Goal: Transaction & Acquisition: Purchase product/service

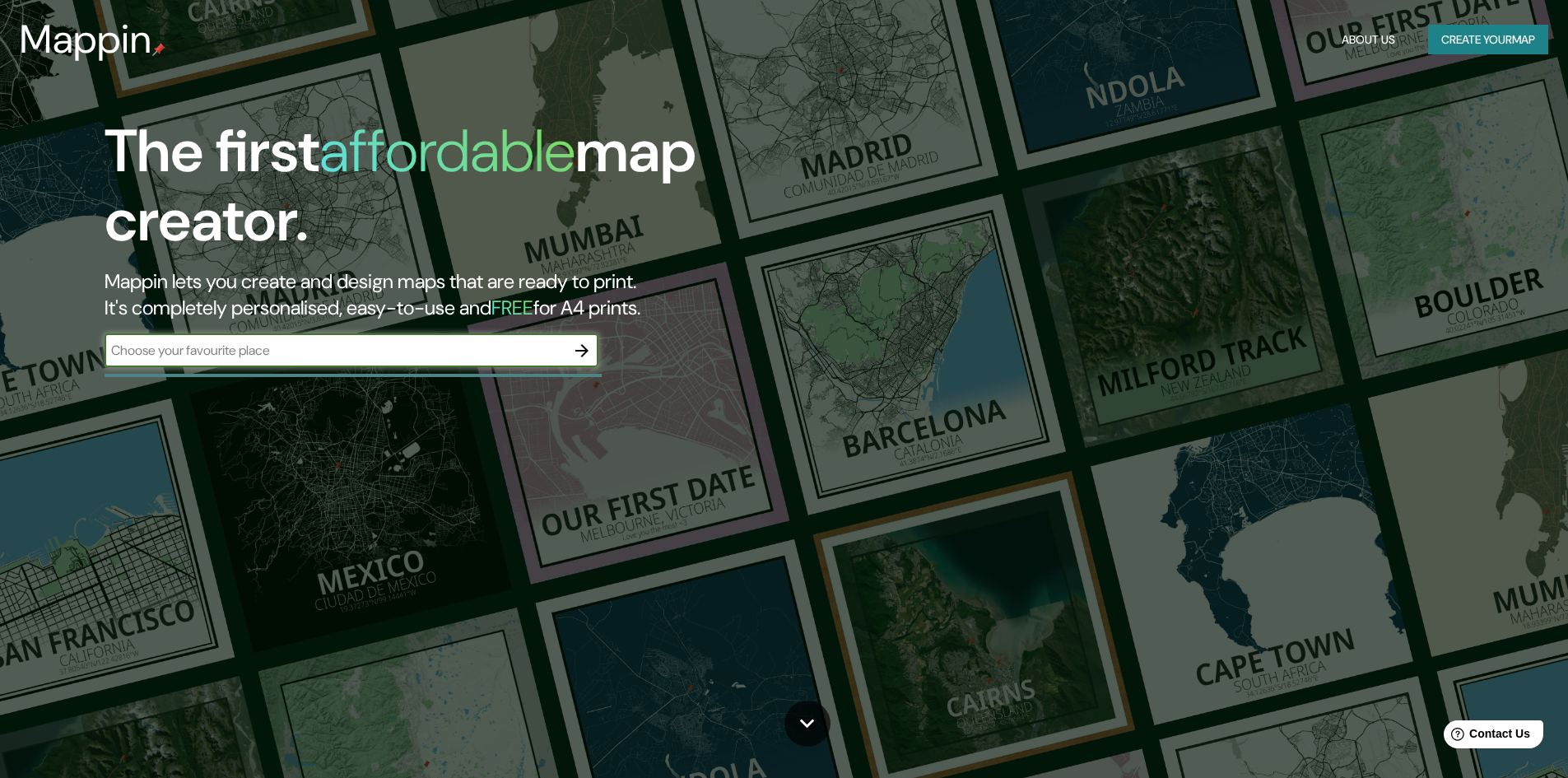
click at [372, 342] on input "text" at bounding box center [336, 350] width 461 height 19
type input "[GEOGRAPHIC_DATA]"
click at [578, 345] on icon "button" at bounding box center [582, 351] width 20 height 20
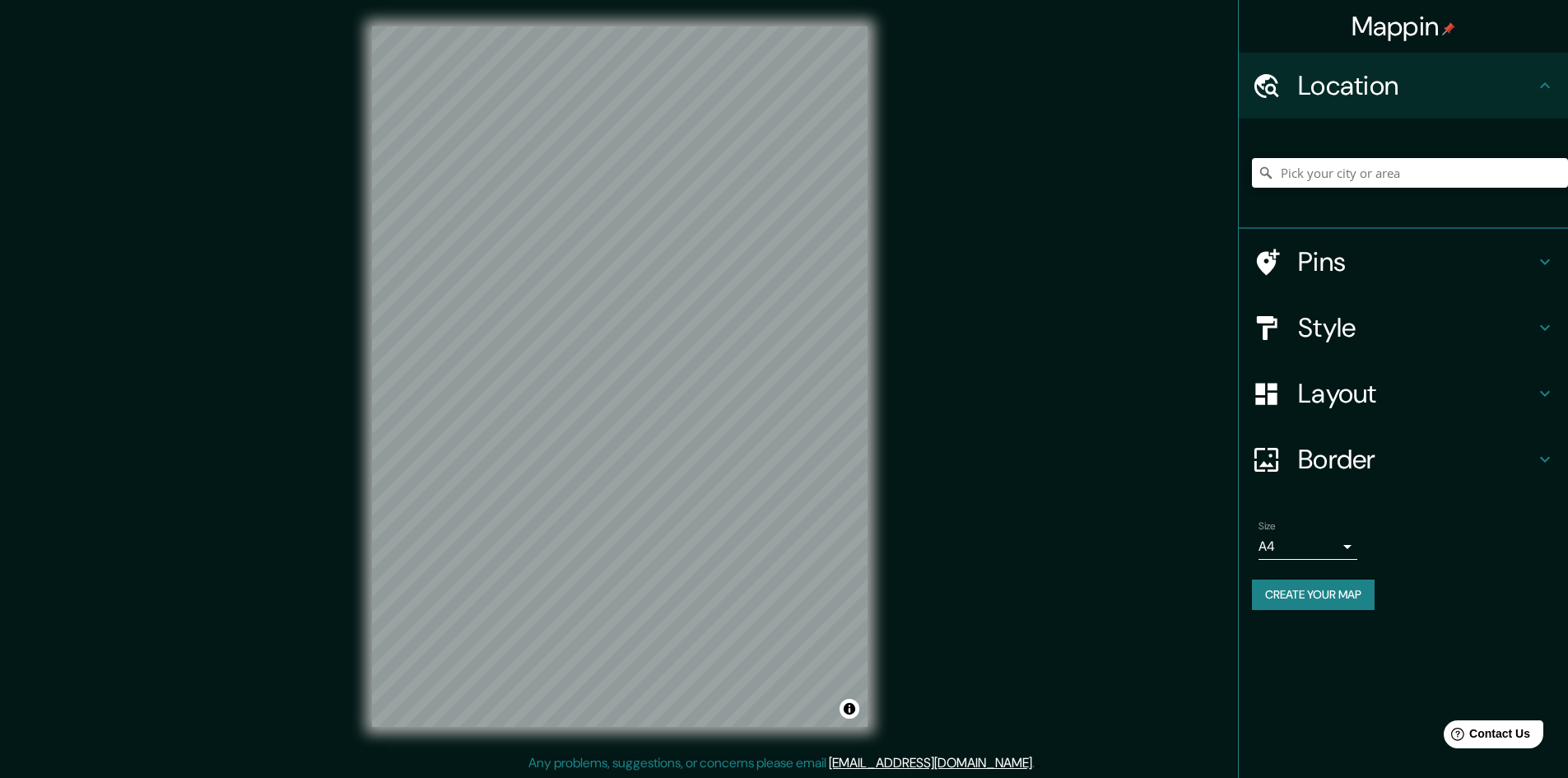
click at [1404, 95] on h4 "Location" at bounding box center [1416, 85] width 237 height 33
click at [1312, 170] on input "Pick your city or area" at bounding box center [1410, 173] width 317 height 30
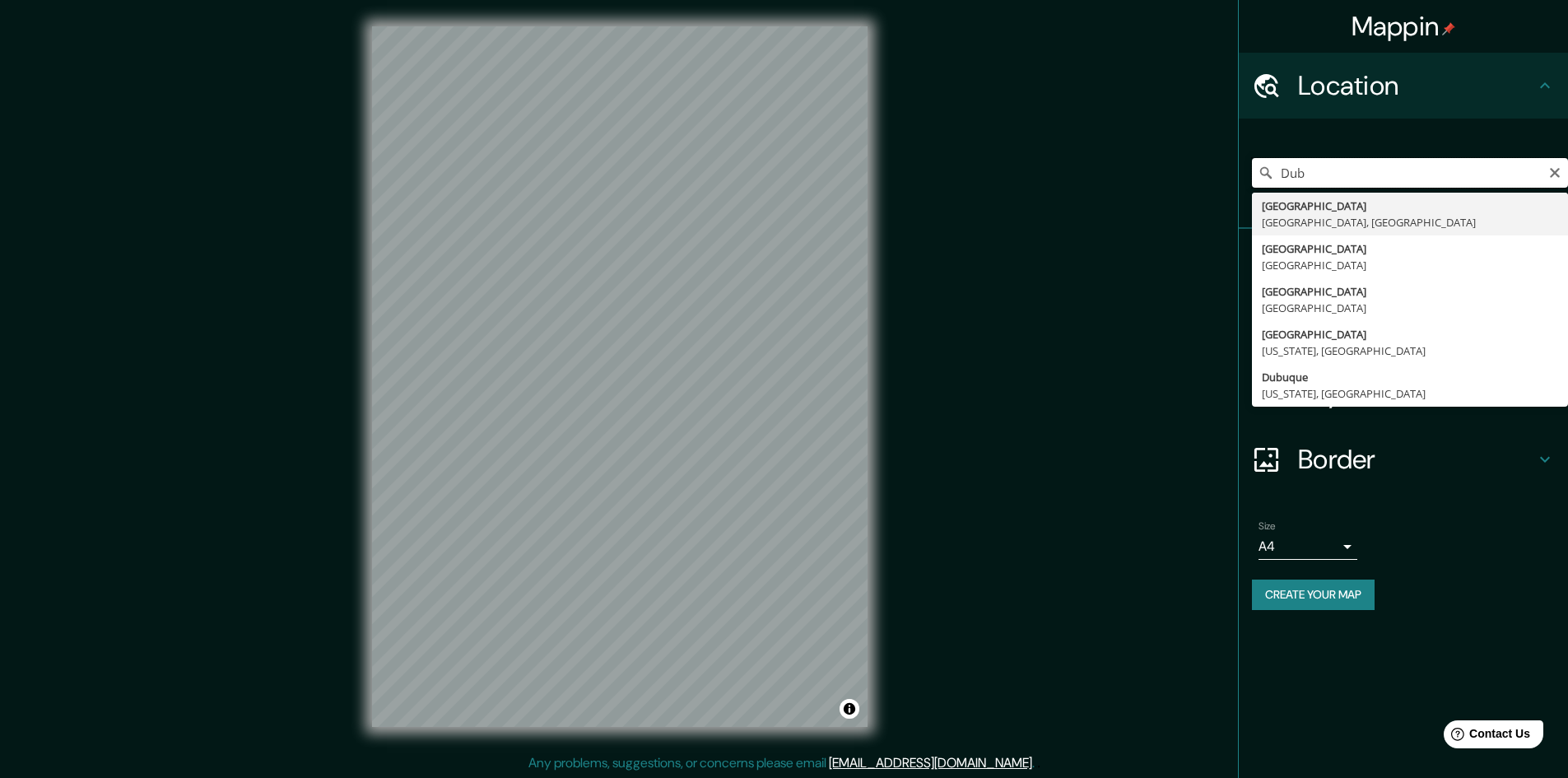
click at [1312, 170] on input "Dub" at bounding box center [1410, 173] width 317 height 30
type input "D"
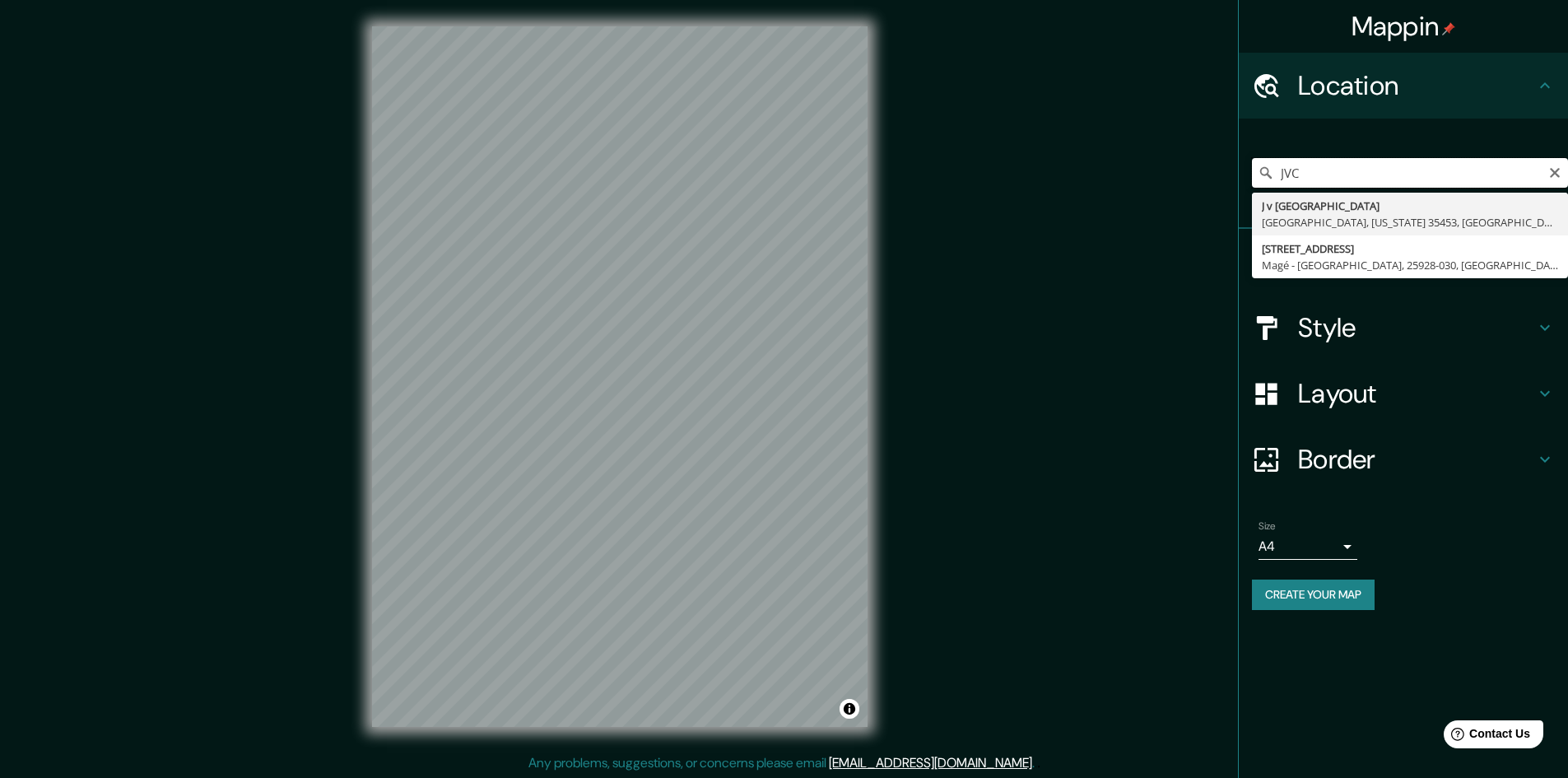
click at [1354, 181] on input "JVC" at bounding box center [1410, 173] width 317 height 30
type input "J"
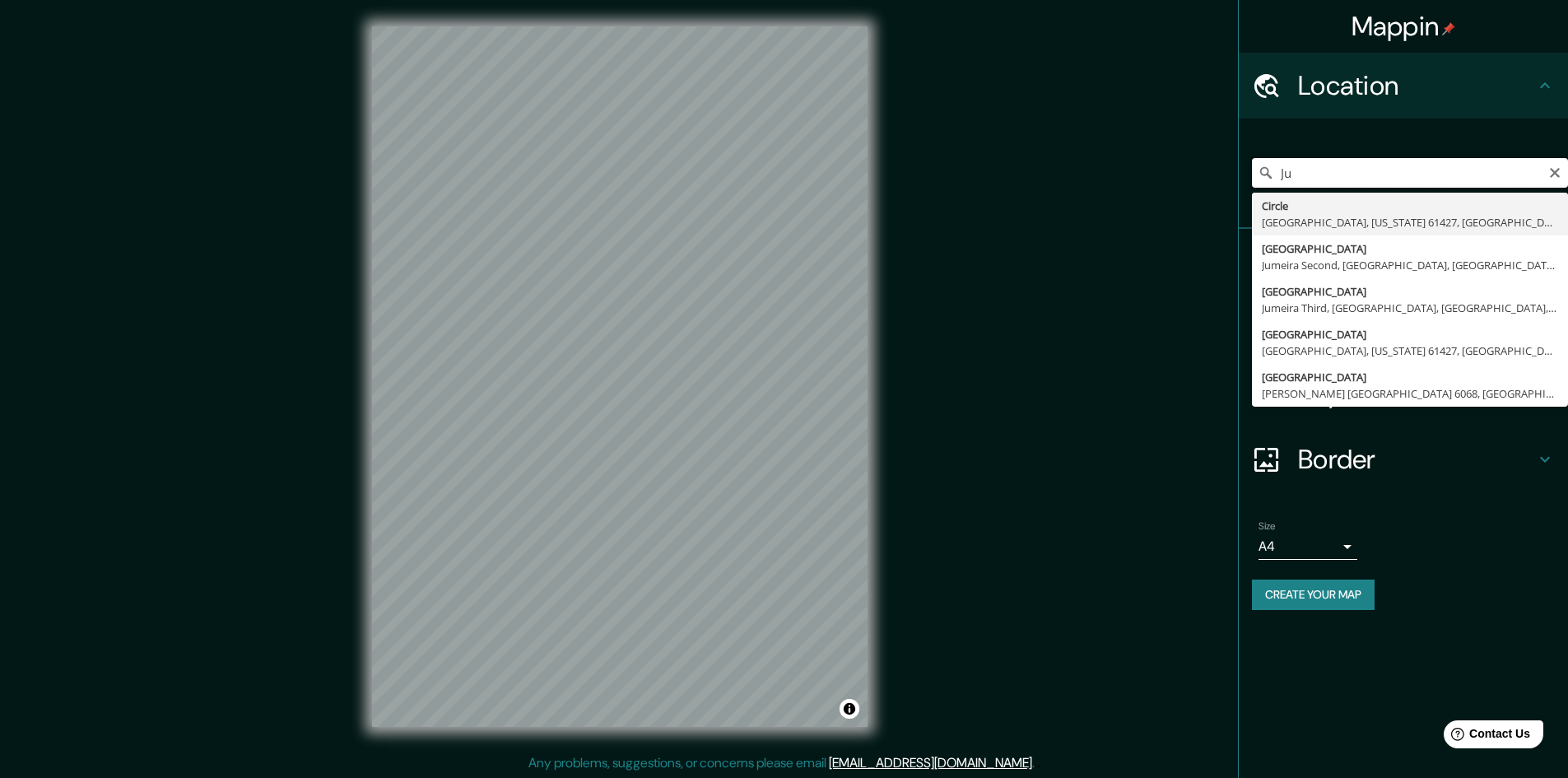
type input "J"
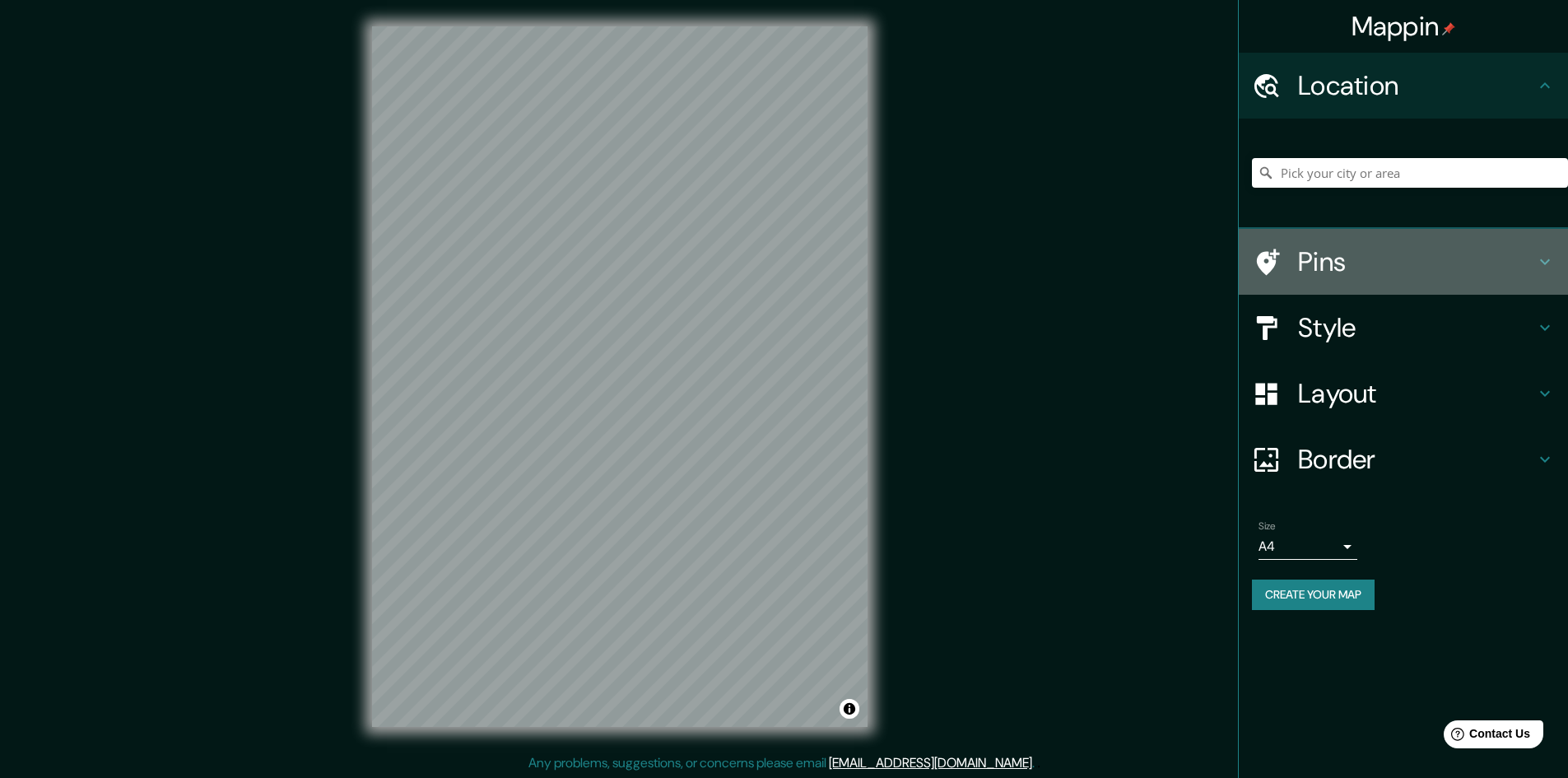
click at [1534, 261] on h4 "Pins" at bounding box center [1416, 262] width 237 height 33
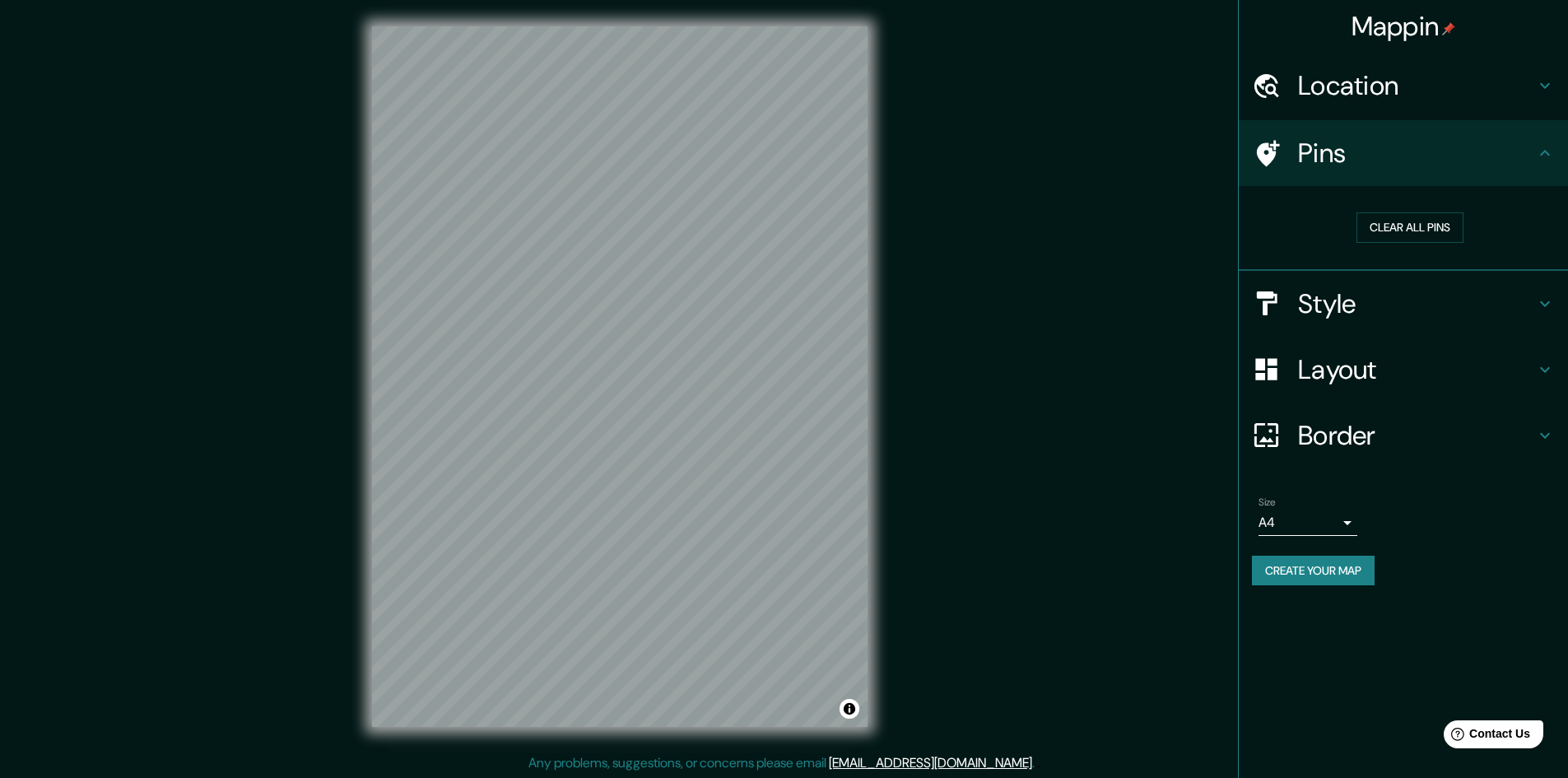
click at [1543, 157] on icon at bounding box center [1545, 153] width 20 height 20
click at [1545, 370] on icon at bounding box center [1545, 370] width 20 height 20
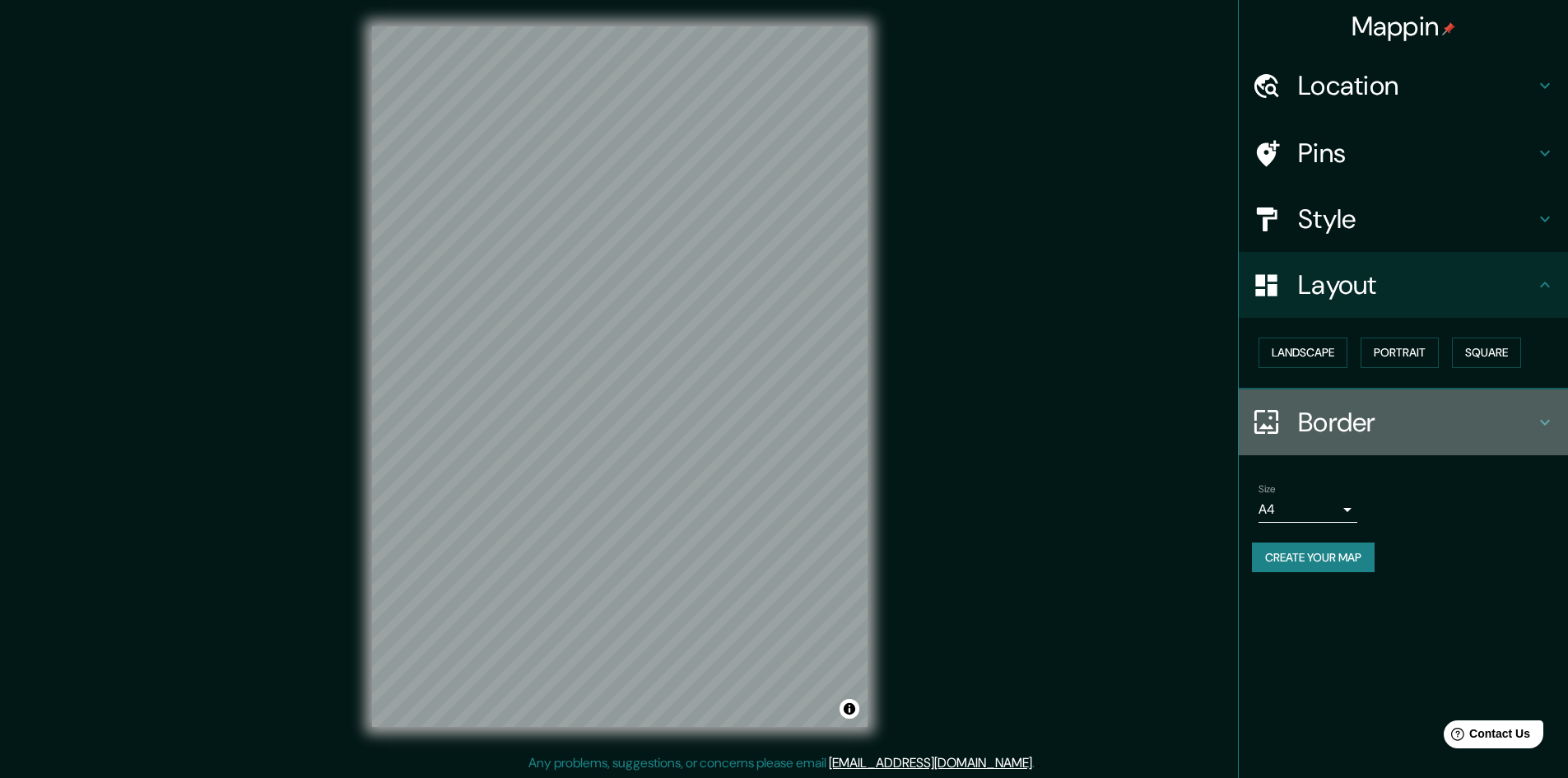
click at [1544, 414] on icon at bounding box center [1545, 422] width 20 height 20
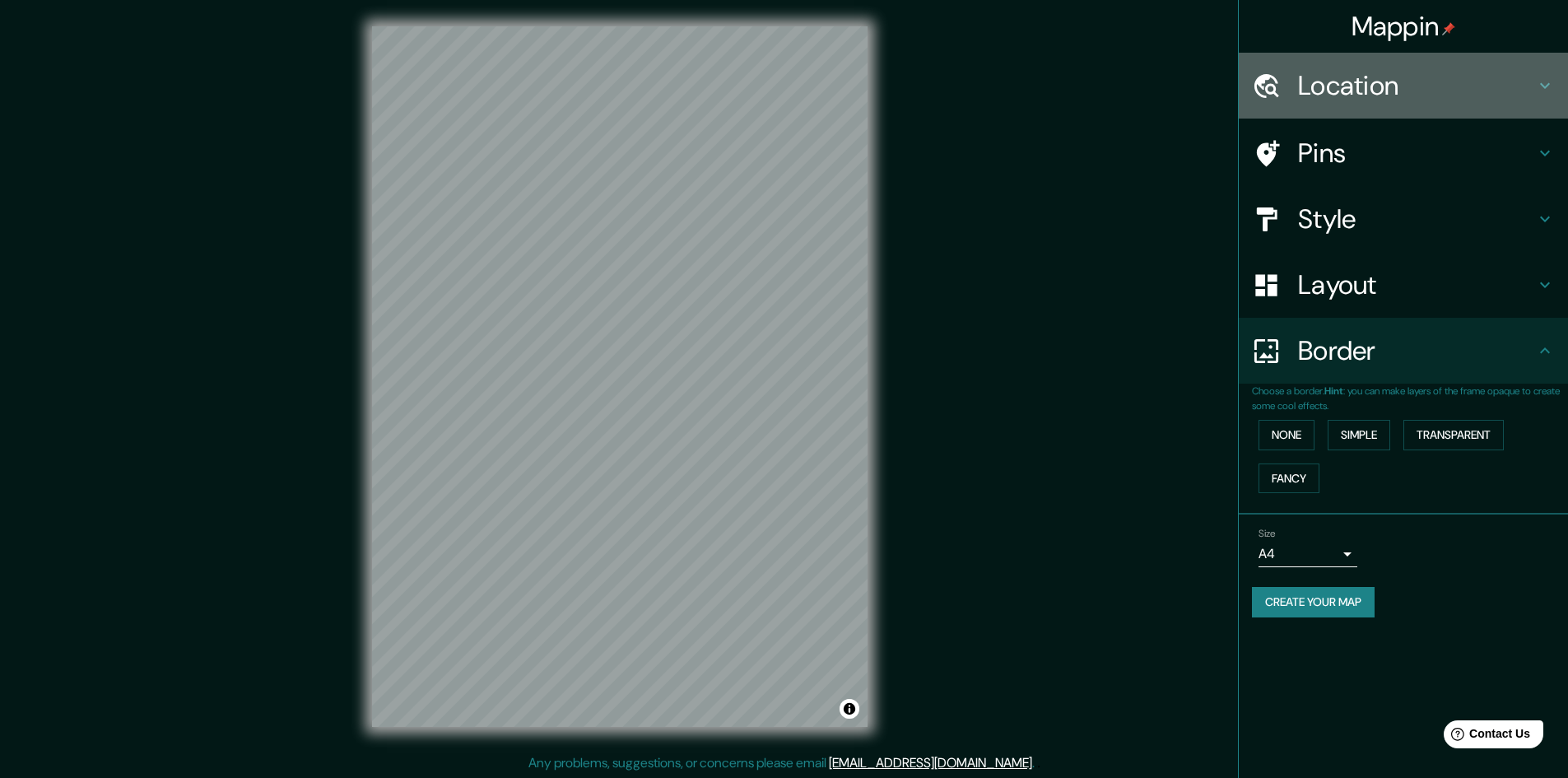
click at [1387, 76] on h4 "Location" at bounding box center [1416, 85] width 237 height 33
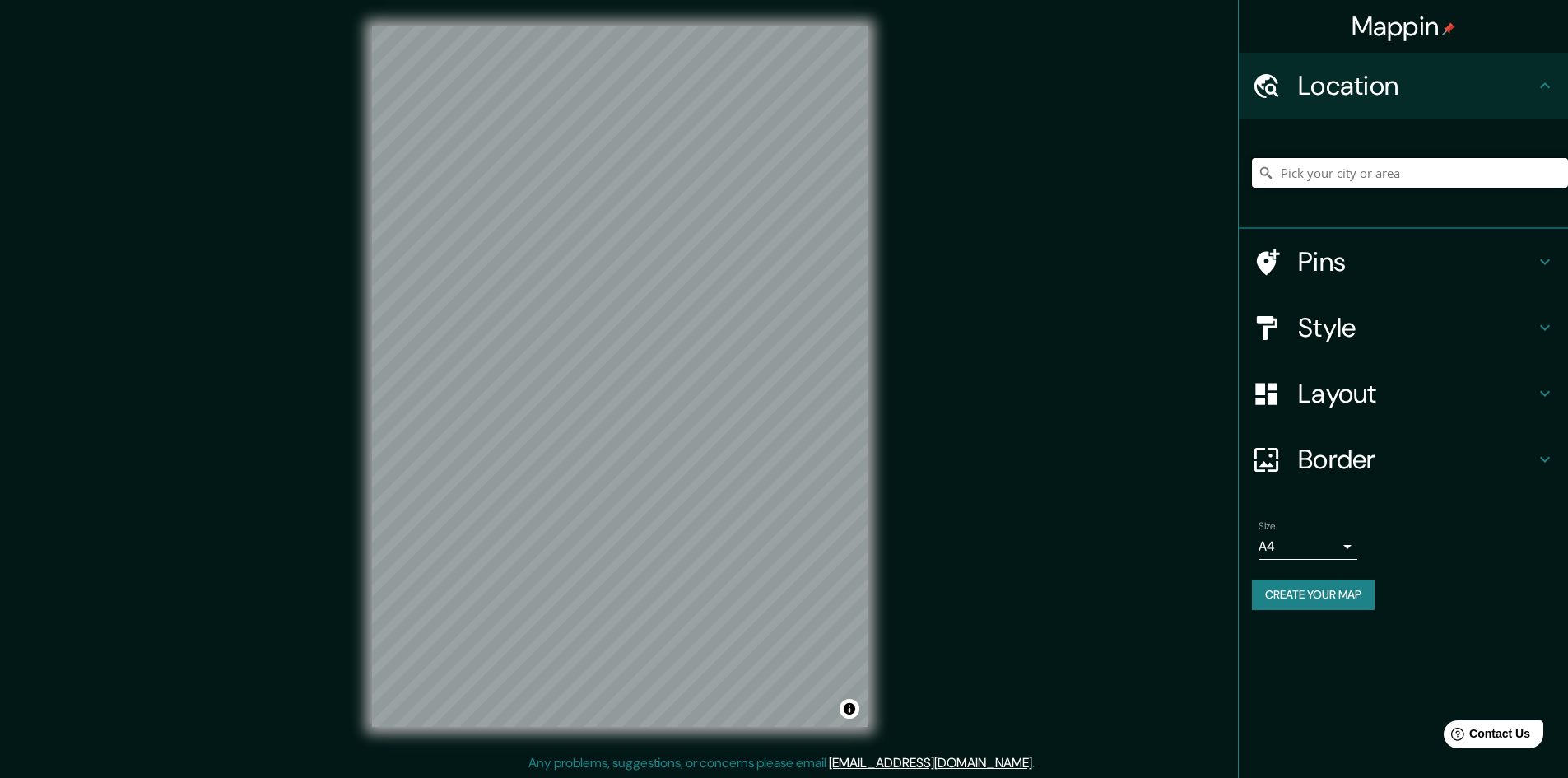
click at [1342, 171] on input "Pick your city or area" at bounding box center [1410, 173] width 317 height 30
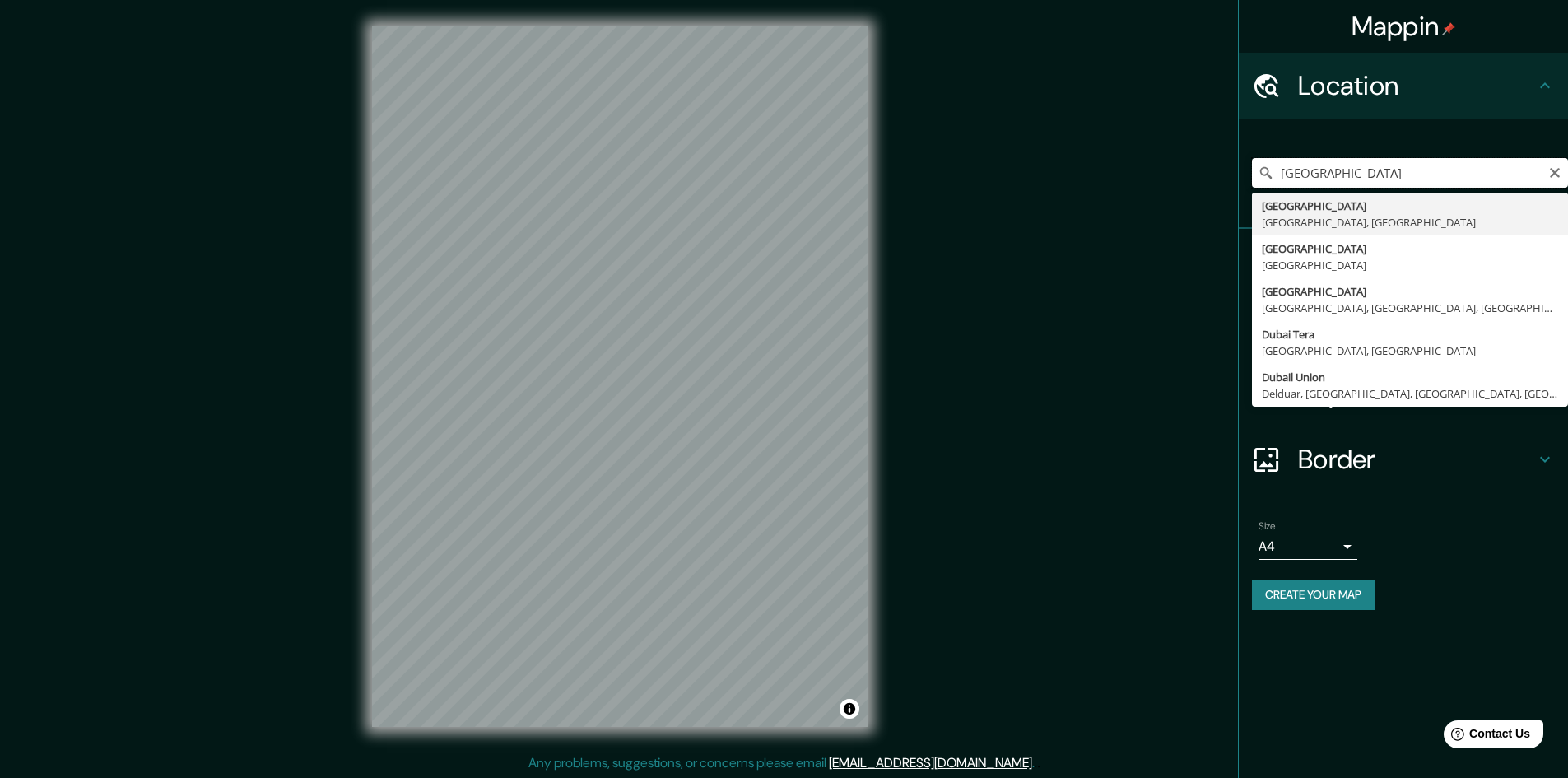
scroll to position [2, 0]
type input "[GEOGRAPHIC_DATA], [GEOGRAPHIC_DATA], [GEOGRAPHIC_DATA]"
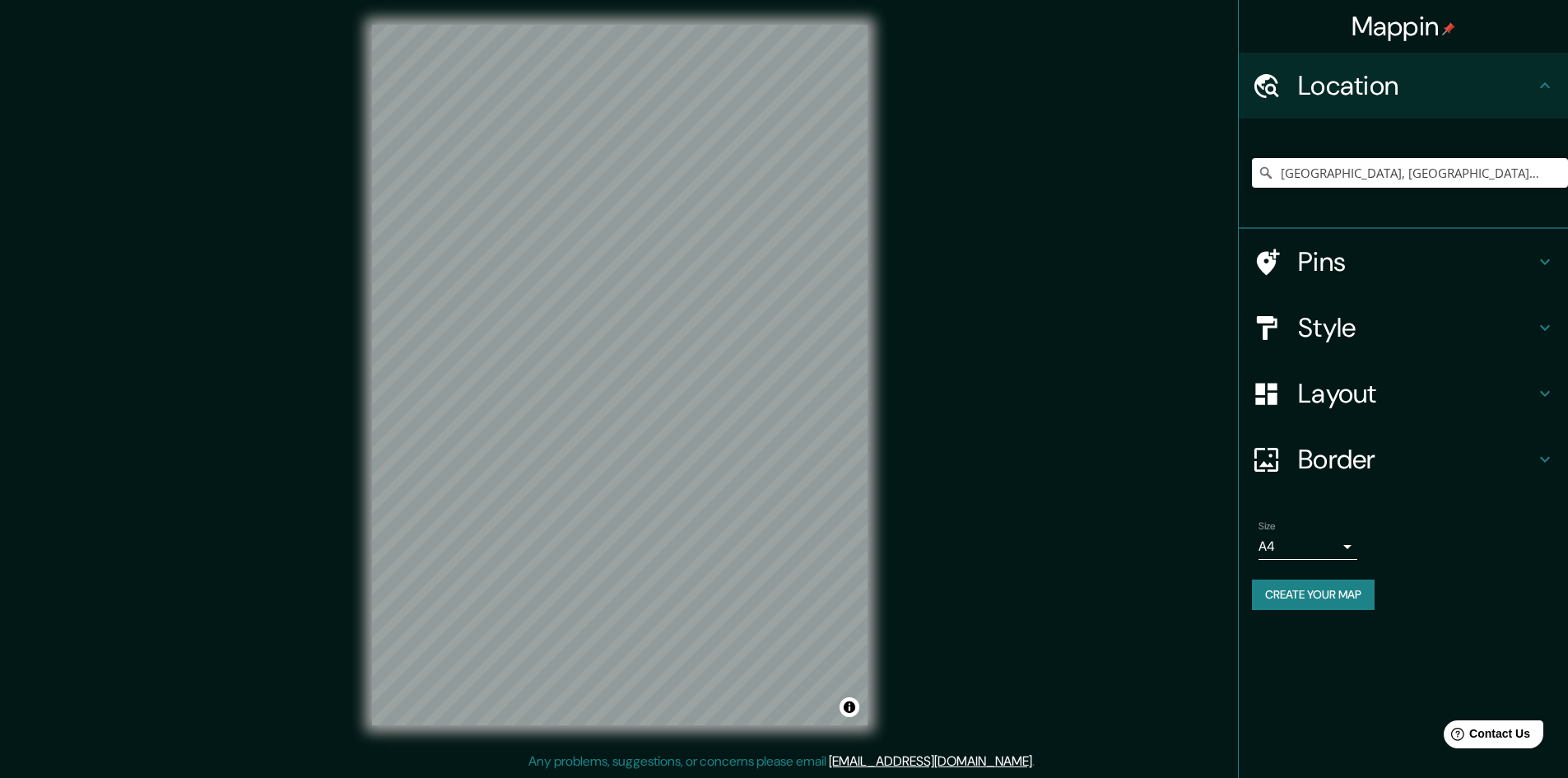
click at [1535, 324] on div "Style" at bounding box center [1403, 328] width 330 height 66
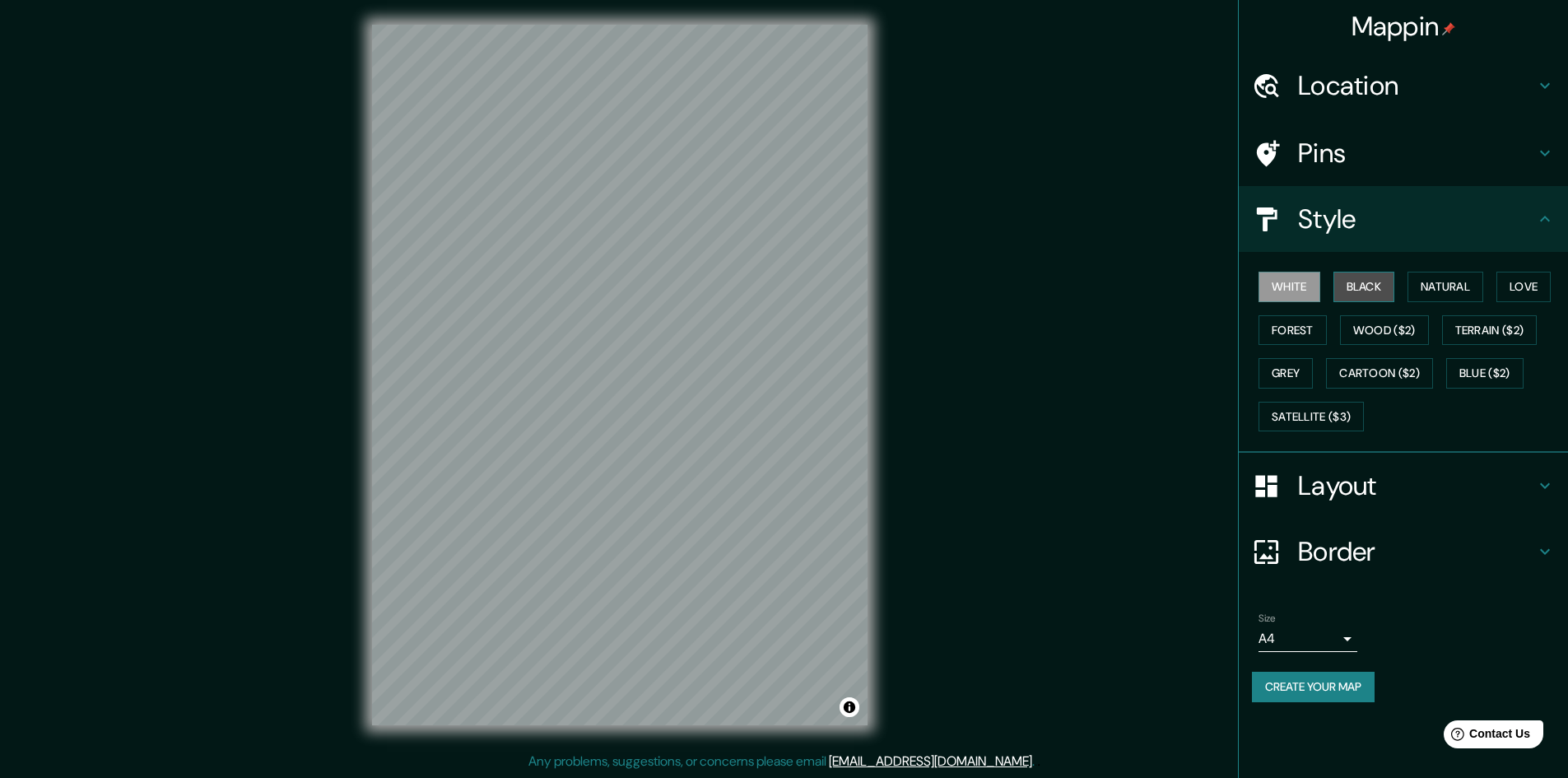
click at [1359, 291] on button "Black" at bounding box center [1364, 287] width 62 height 30
click at [1440, 287] on button "Natural" at bounding box center [1445, 287] width 76 height 30
click at [1526, 290] on button "Love" at bounding box center [1523, 287] width 54 height 30
click at [1276, 335] on button "Forest" at bounding box center [1292, 331] width 68 height 30
click at [1267, 372] on button "Grey" at bounding box center [1285, 374] width 54 height 30
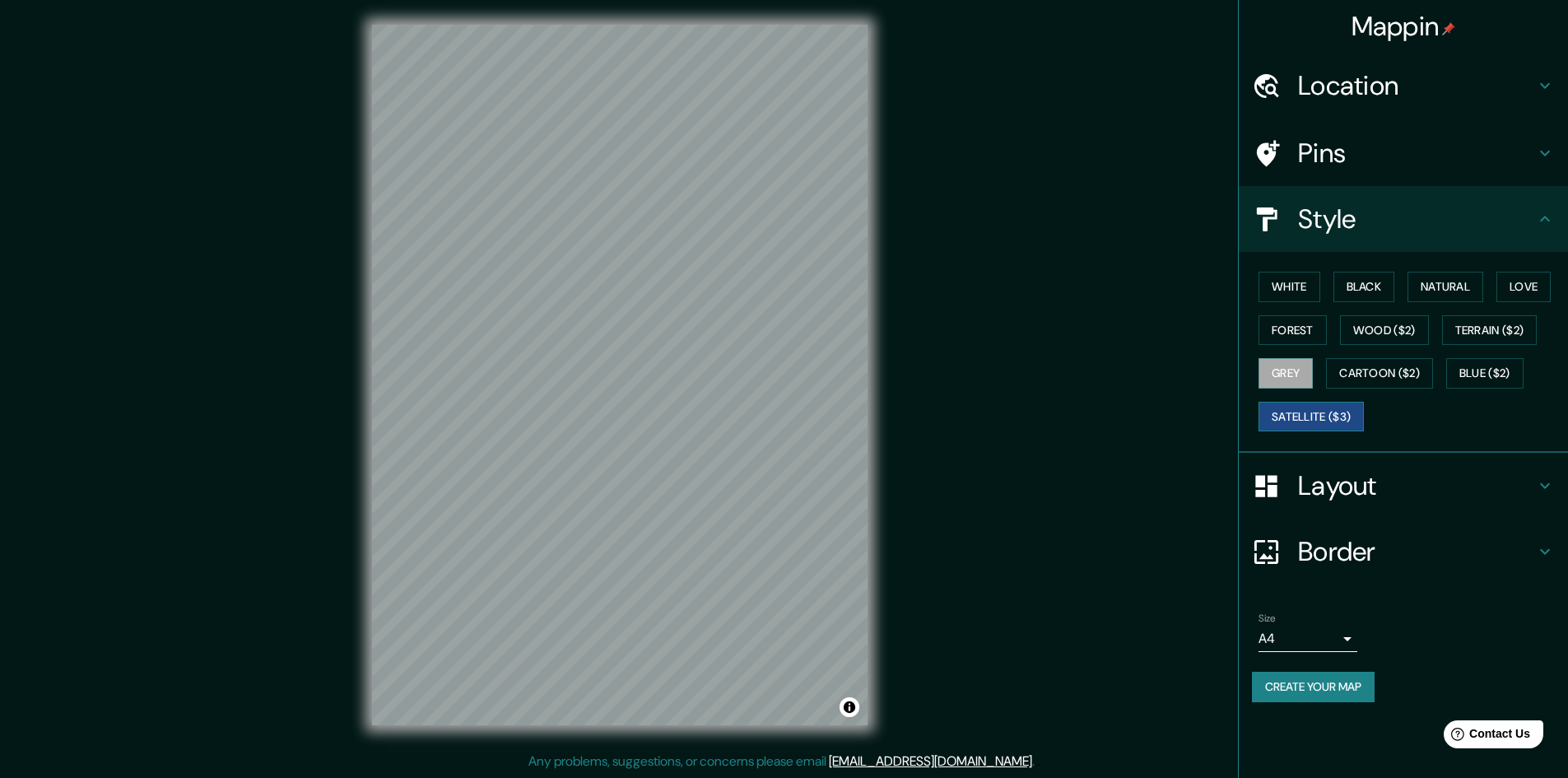
click at [1297, 407] on button "Satellite ($3)" at bounding box center [1311, 416] width 106 height 30
click at [1377, 367] on button "Cartoon ($2)" at bounding box center [1379, 374] width 107 height 30
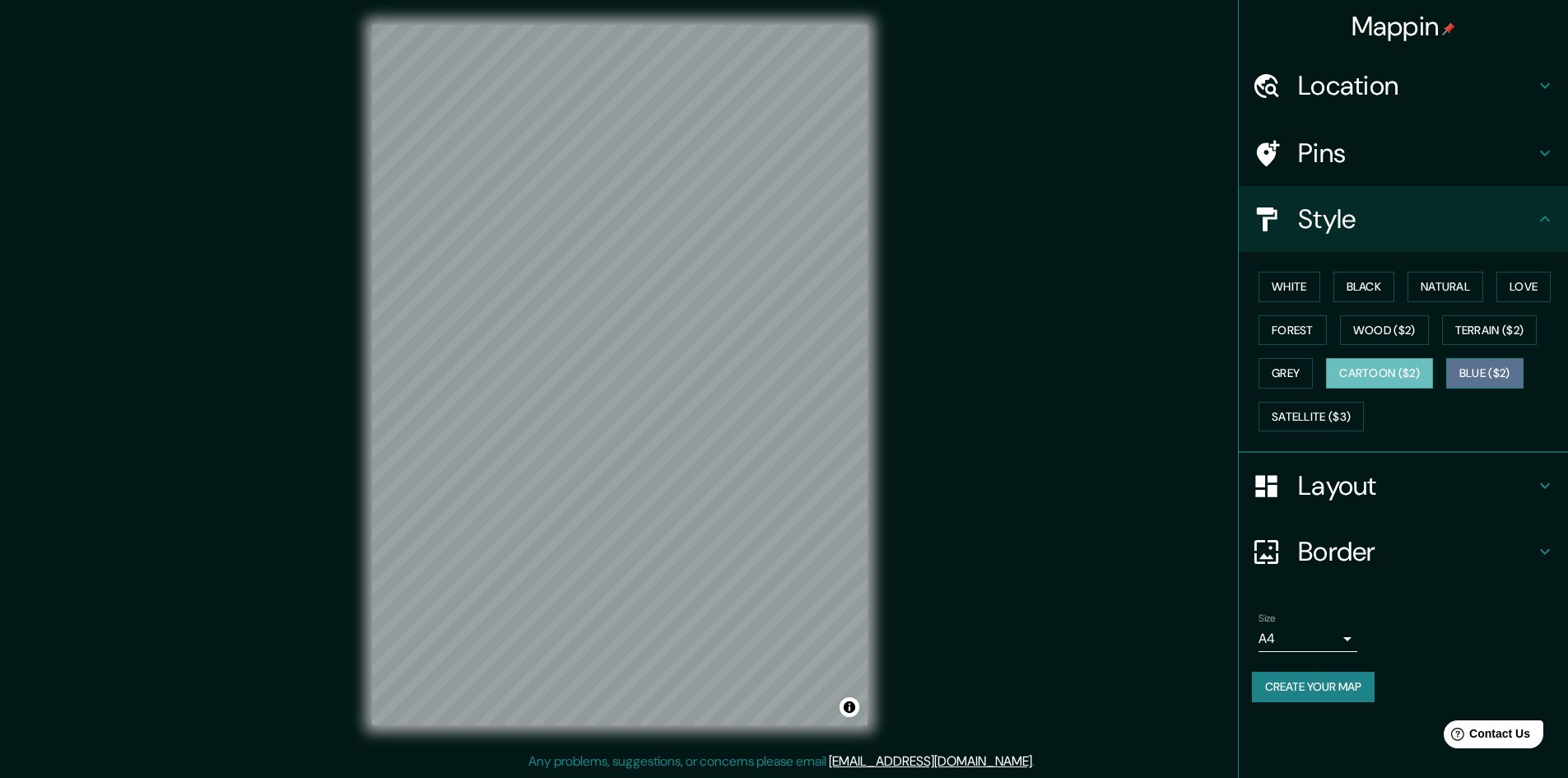
click at [1482, 366] on button "Blue ($2)" at bounding box center [1484, 374] width 77 height 30
click at [1474, 335] on button "Terrain ($2)" at bounding box center [1490, 331] width 96 height 30
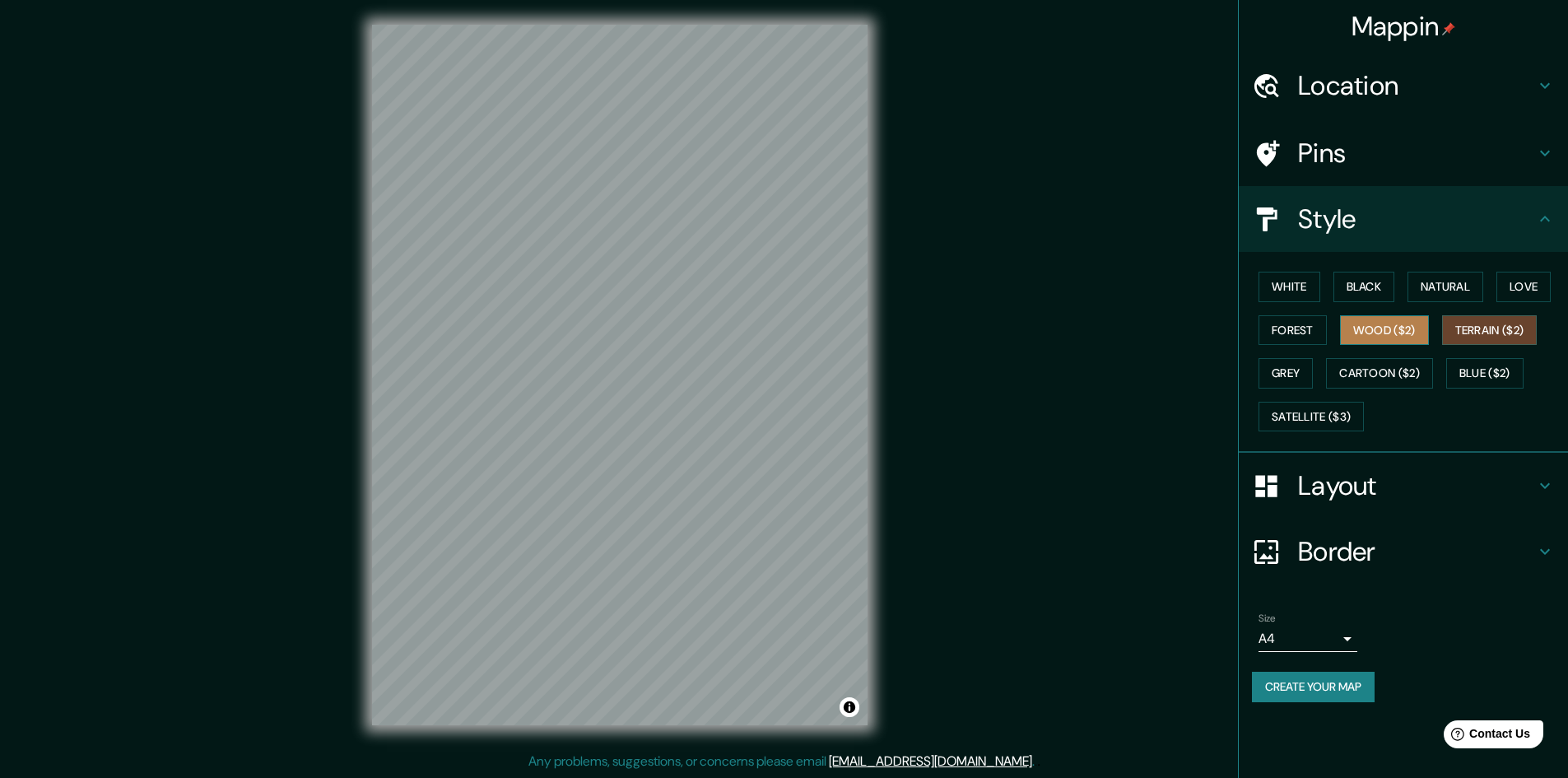
click at [1368, 331] on button "Wood ($2)" at bounding box center [1384, 331] width 89 height 30
click at [1483, 324] on button "Terrain ($2)" at bounding box center [1490, 331] width 96 height 30
click at [1349, 284] on button "Black" at bounding box center [1364, 287] width 62 height 30
click at [1296, 288] on button "White" at bounding box center [1289, 287] width 62 height 30
click at [1351, 639] on body "Mappin Location [GEOGRAPHIC_DATA], [GEOGRAPHIC_DATA], [GEOGRAPHIC_DATA] Pins St…" at bounding box center [784, 387] width 1568 height 778
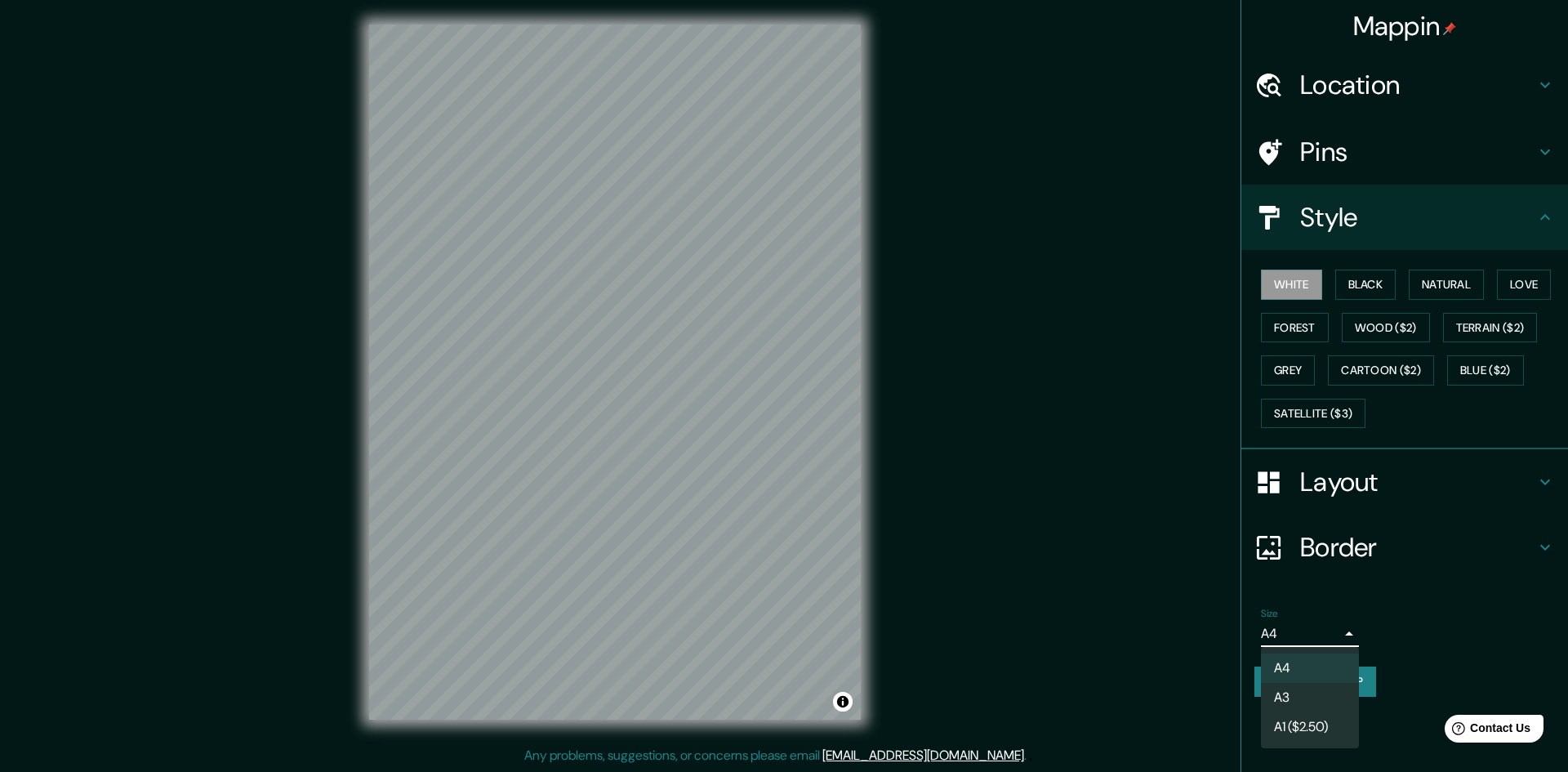
click at [1307, 692] on li "A3" at bounding box center [1309, 698] width 98 height 30
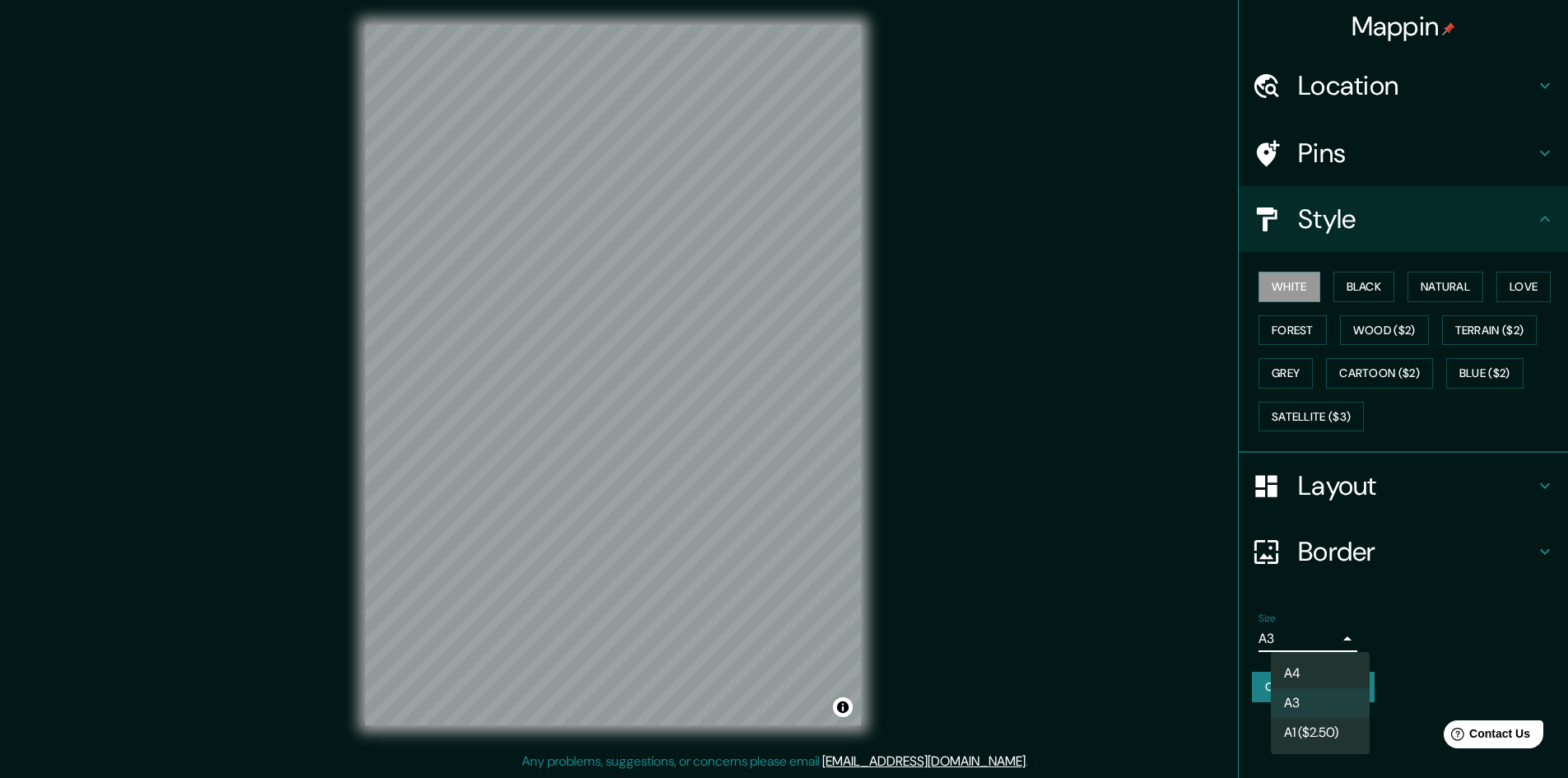
click at [1328, 636] on body "Mappin Location [GEOGRAPHIC_DATA], [GEOGRAPHIC_DATA], [GEOGRAPHIC_DATA] Pins St…" at bounding box center [784, 387] width 1568 height 778
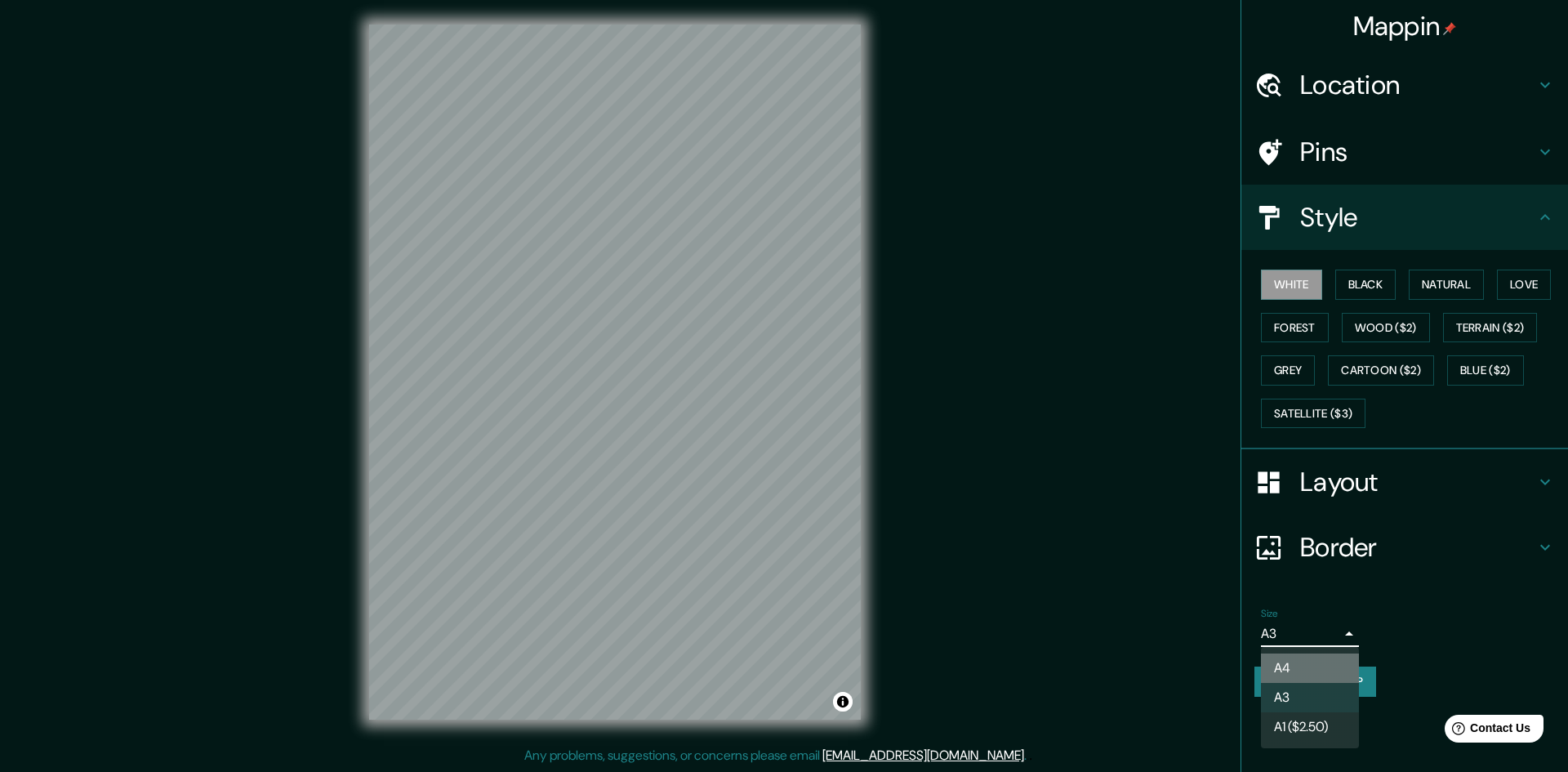
click at [1290, 663] on li "A4" at bounding box center [1309, 668] width 98 height 30
type input "single"
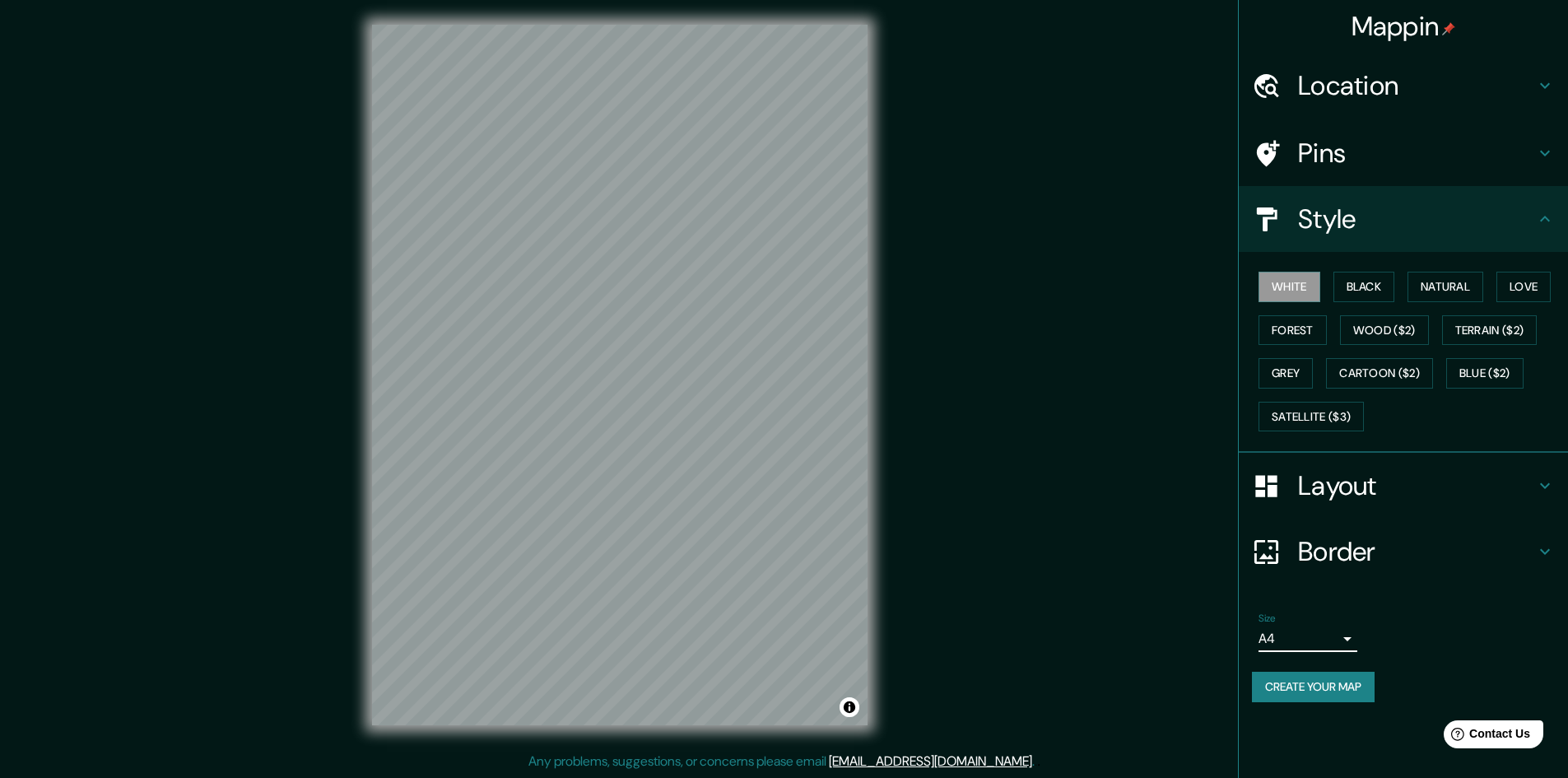
click at [1539, 480] on icon at bounding box center [1545, 485] width 20 height 20
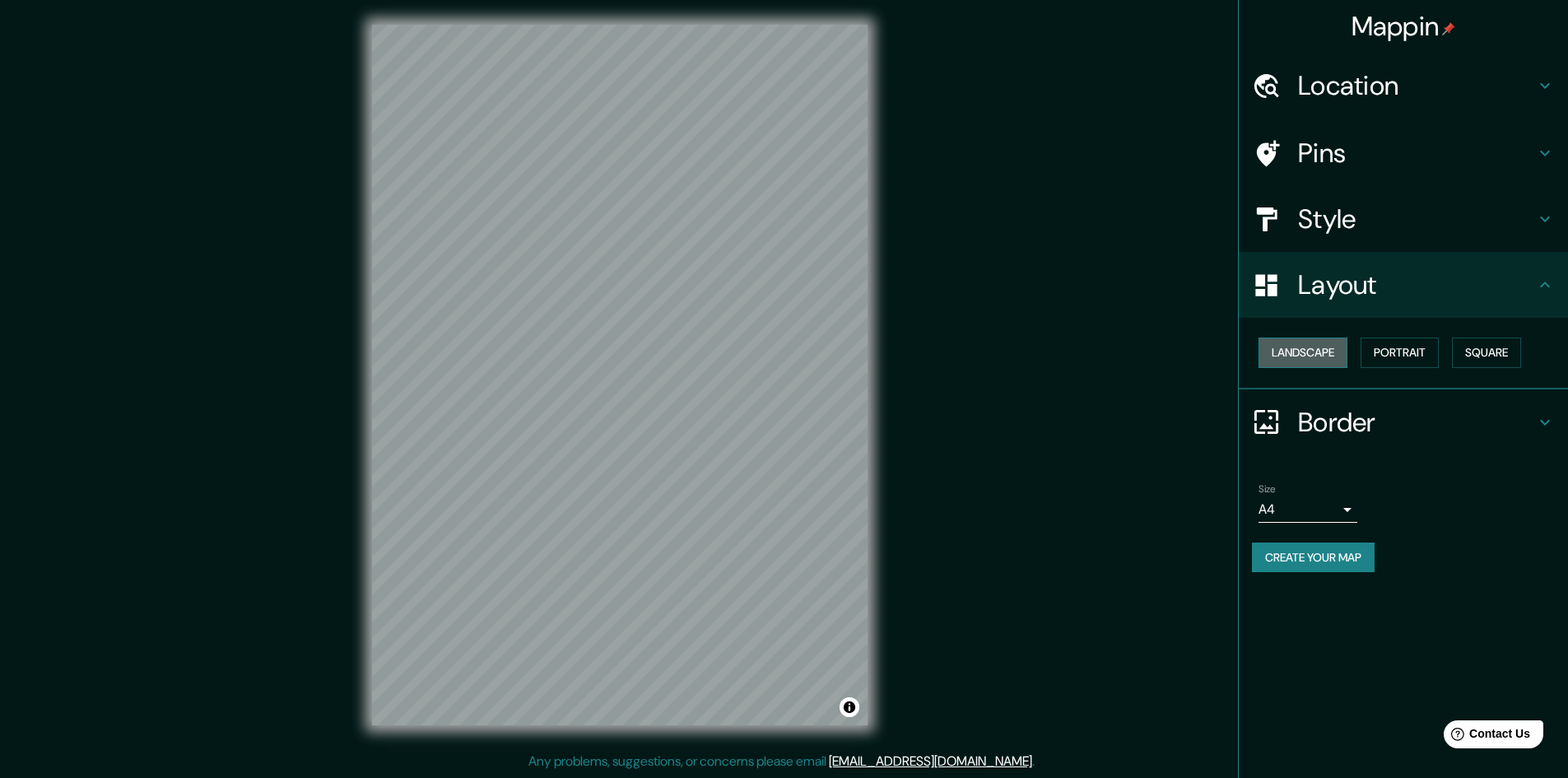
click at [1313, 350] on button "Landscape" at bounding box center [1302, 353] width 89 height 30
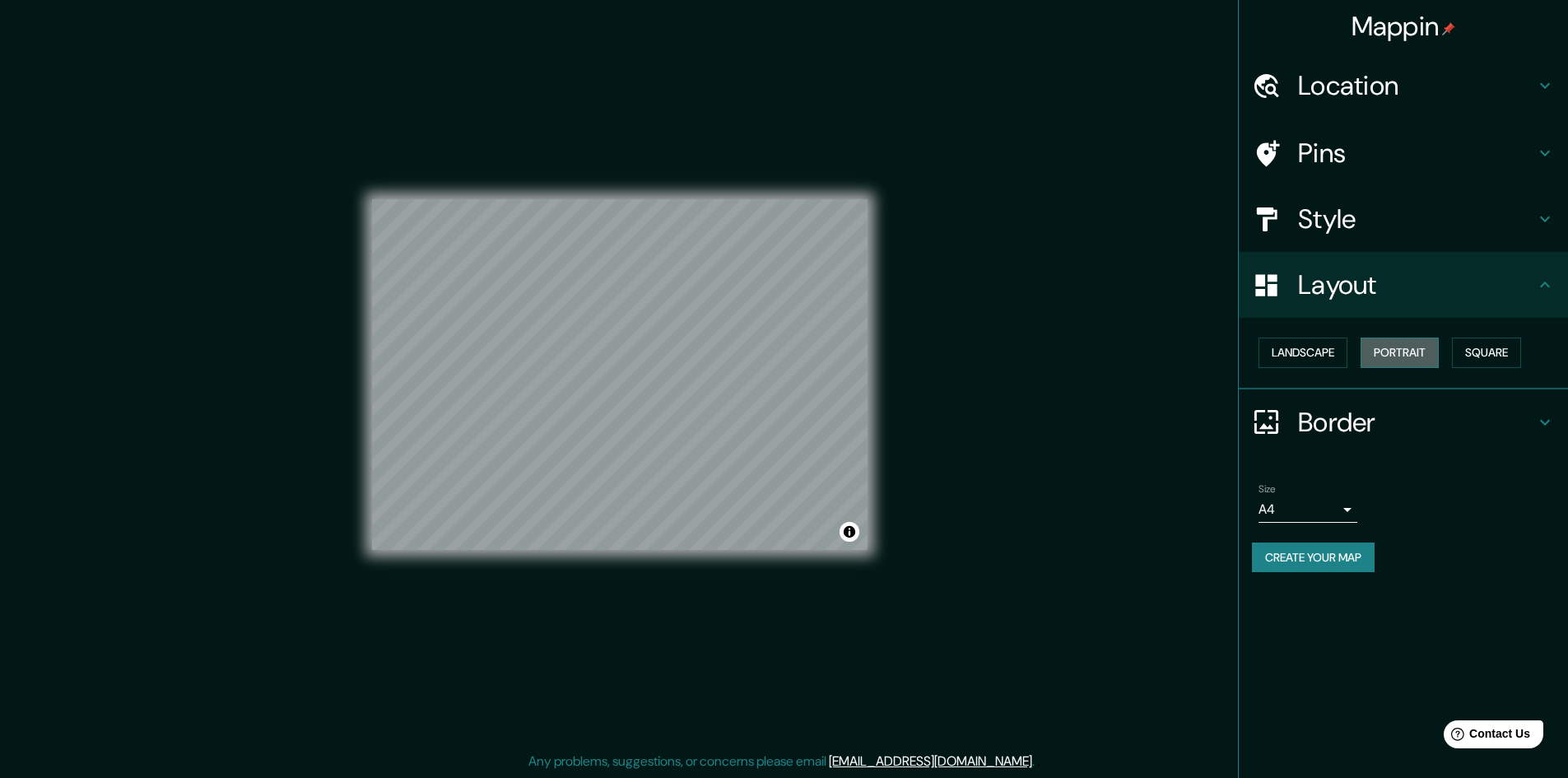
click at [1412, 340] on button "Portrait" at bounding box center [1399, 353] width 78 height 30
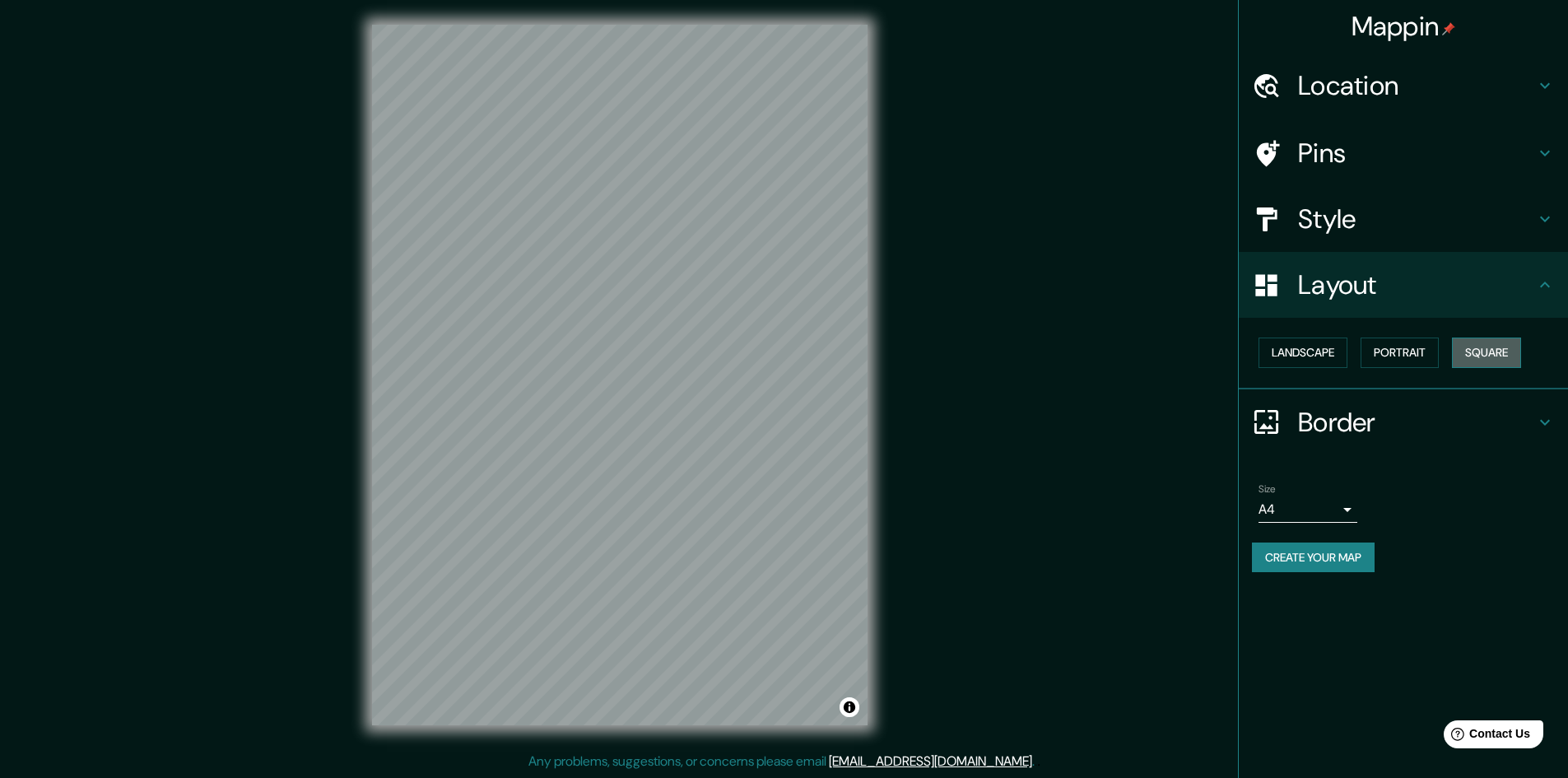
click at [1468, 346] on button "Square" at bounding box center [1486, 353] width 69 height 30
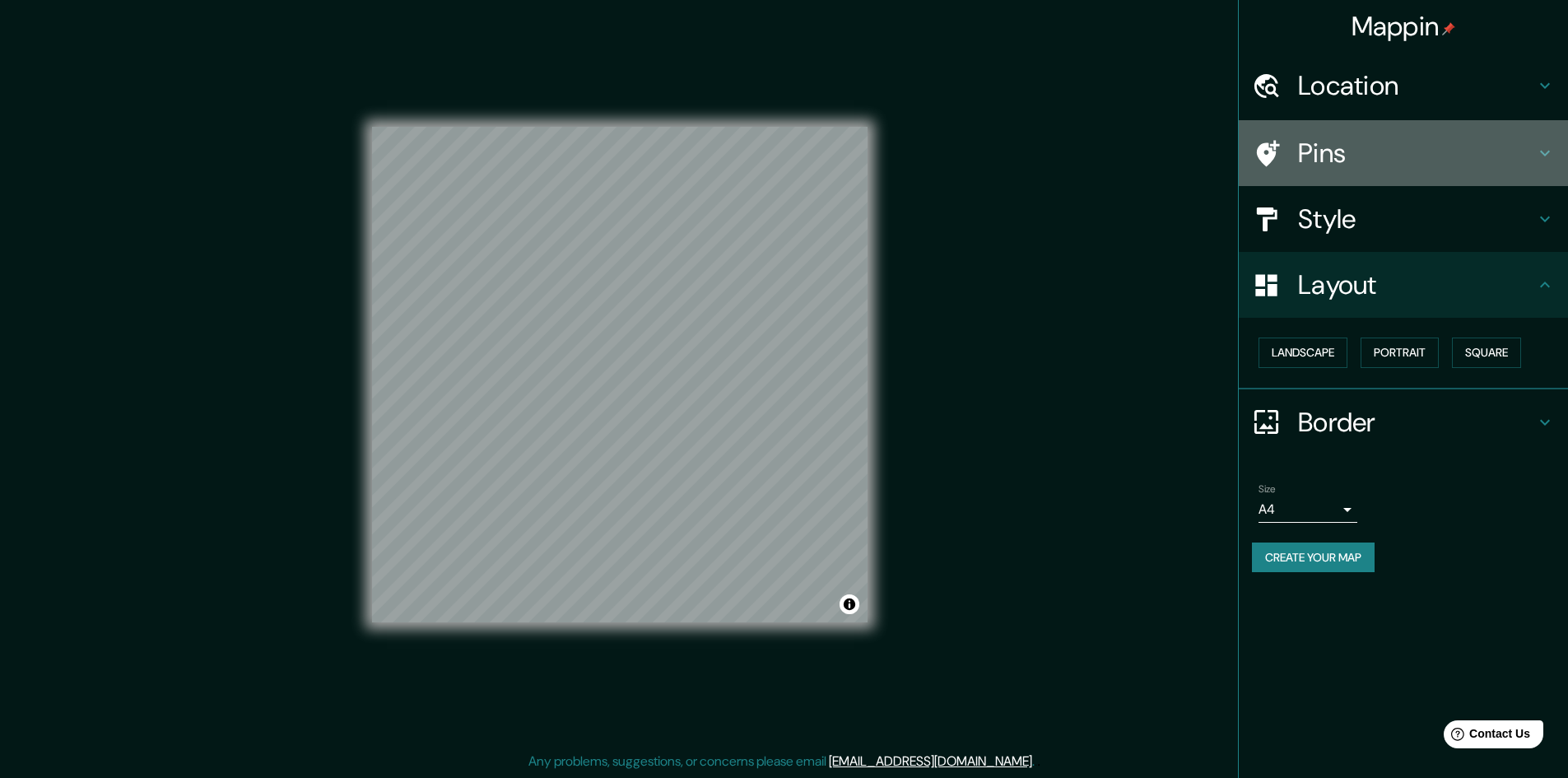
click at [1529, 160] on h4 "Pins" at bounding box center [1416, 153] width 237 height 33
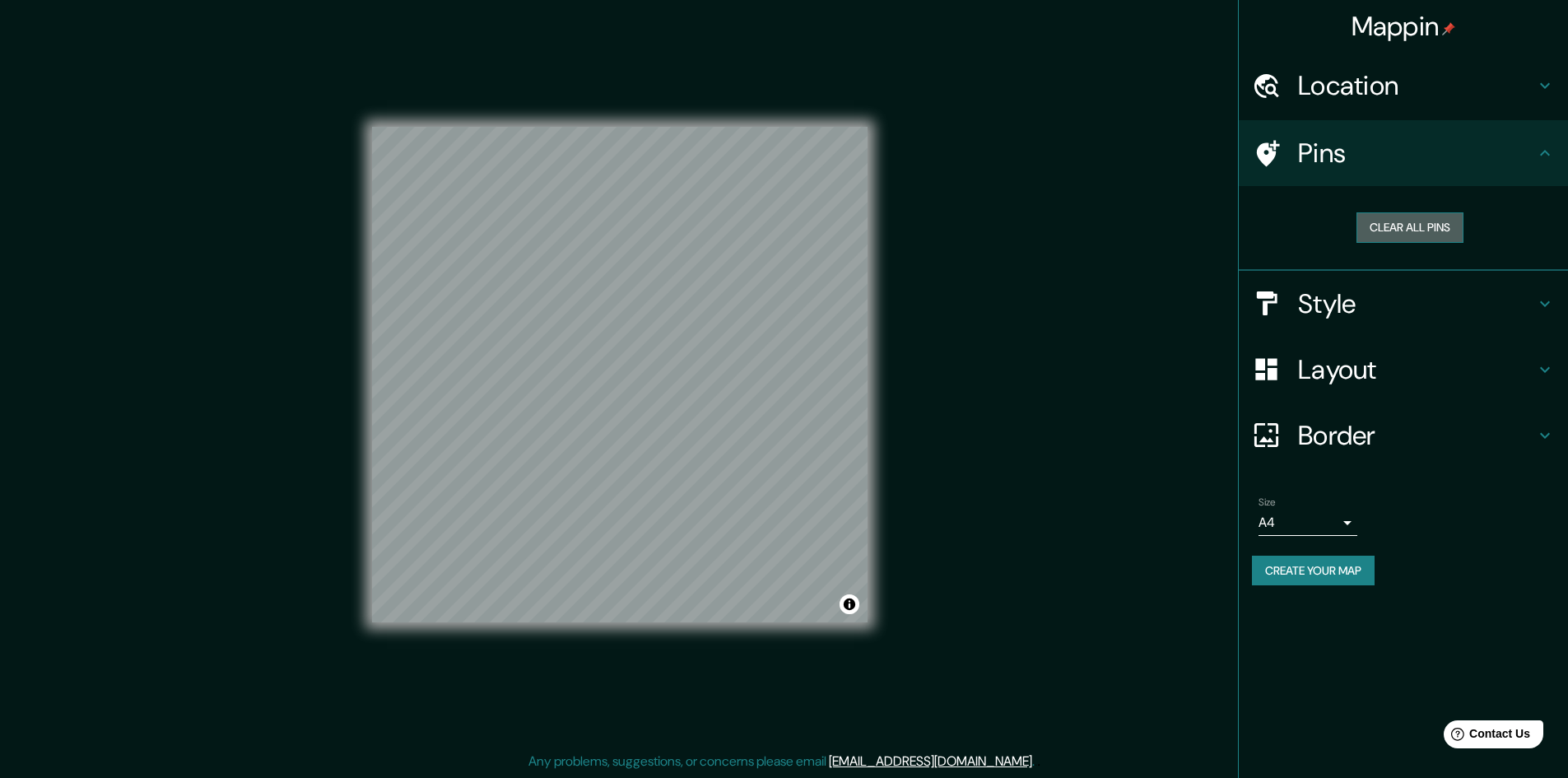
click at [1400, 214] on button "Clear all pins" at bounding box center [1409, 228] width 107 height 30
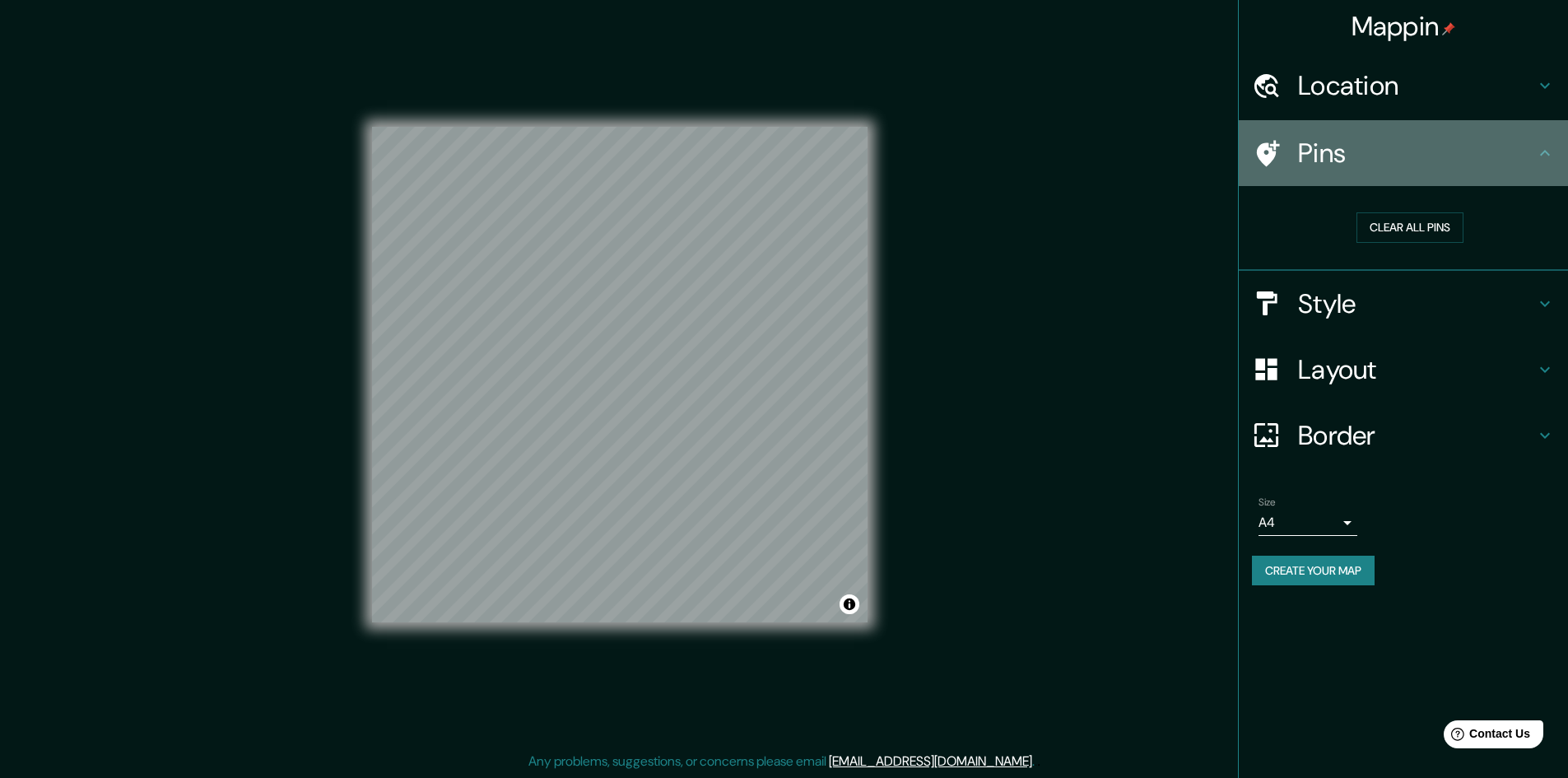
click at [1342, 164] on h4 "Pins" at bounding box center [1416, 153] width 237 height 33
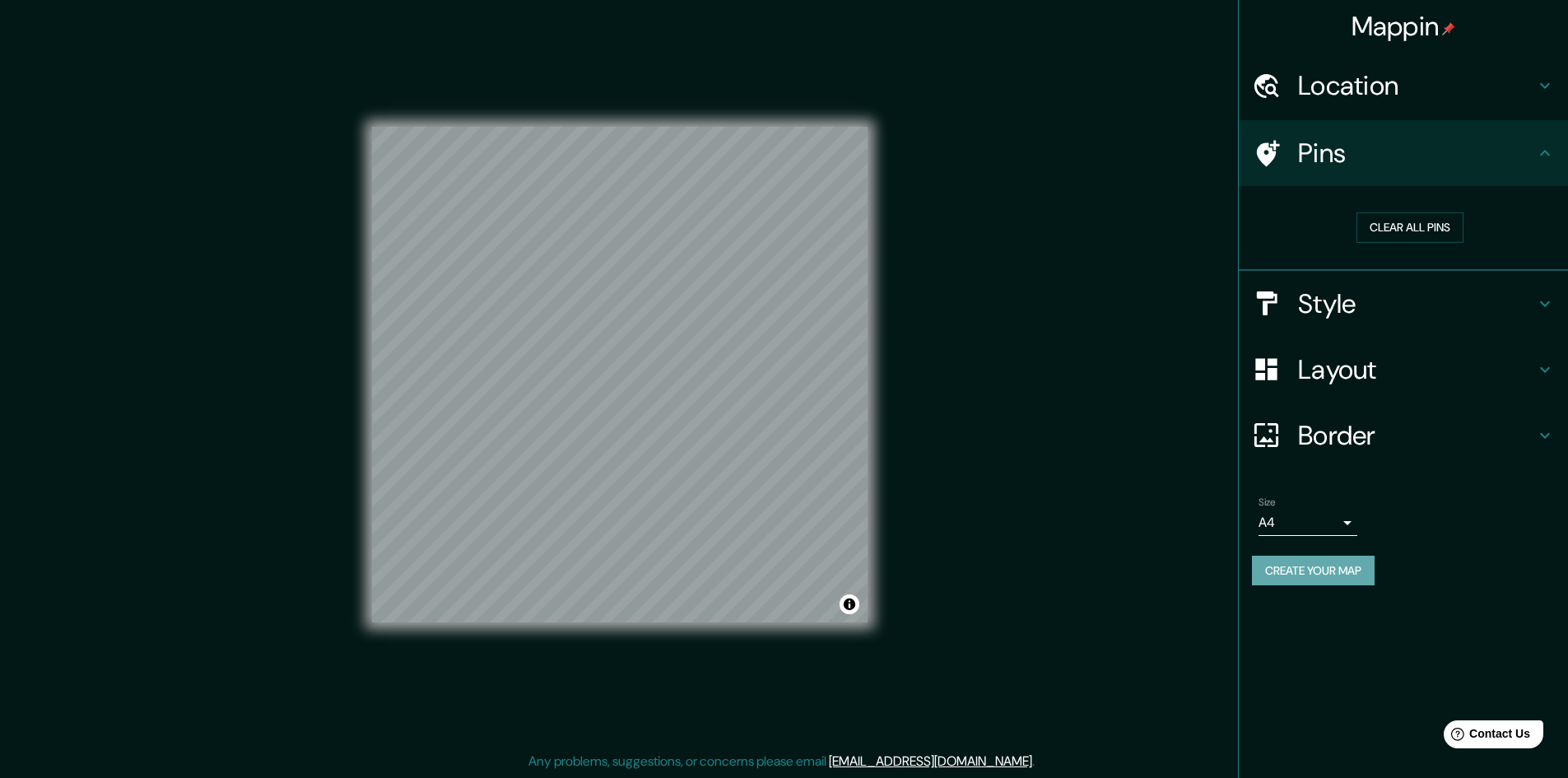
click at [1295, 572] on button "Create your map" at bounding box center [1313, 570] width 123 height 30
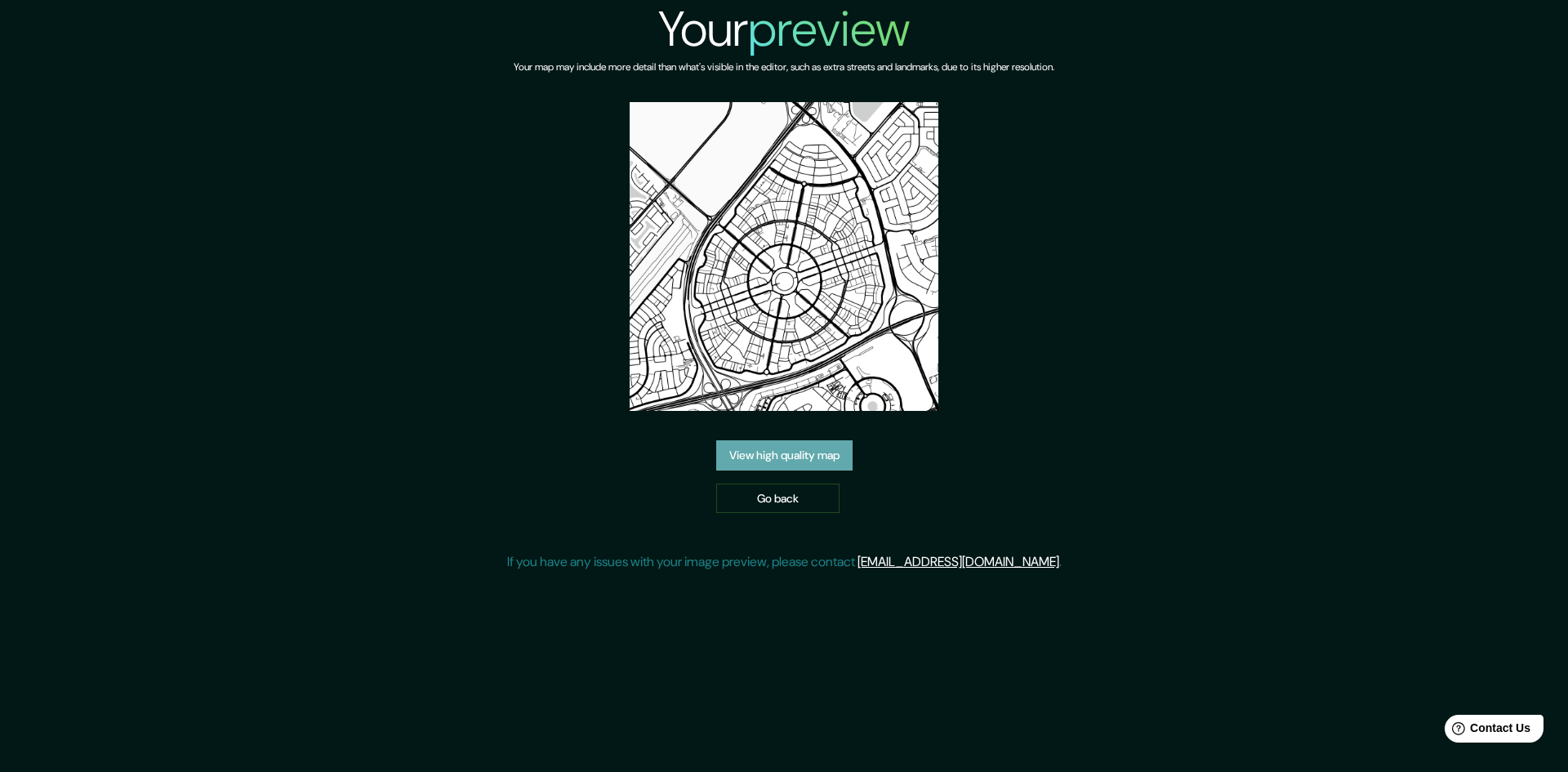
click at [776, 457] on link "View high quality map" at bounding box center [784, 455] width 137 height 30
